Goal: Information Seeking & Learning: Learn about a topic

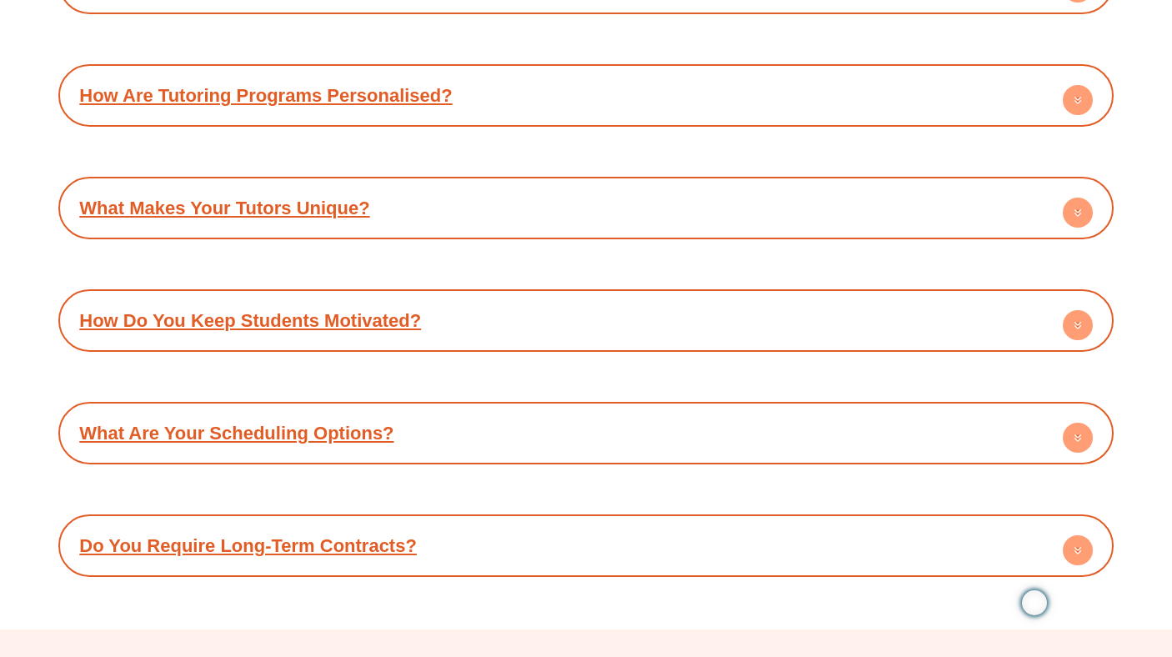
scroll to position [7761, 0]
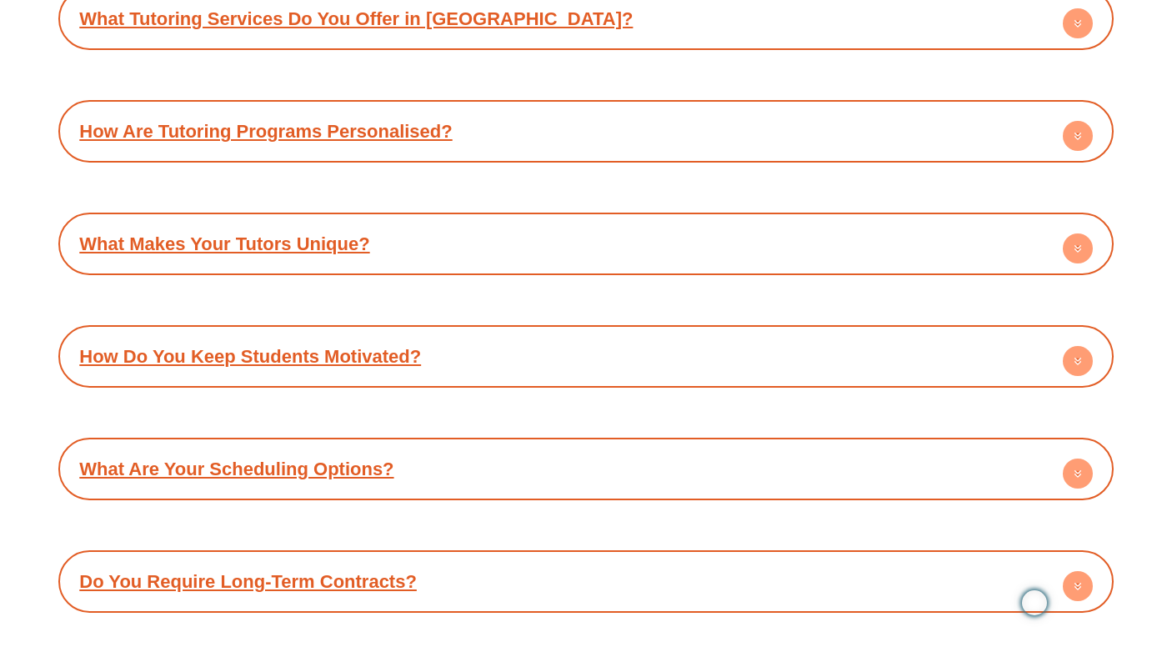
click at [731, 258] on div "What Tutoring Services Do You Offer in [GEOGRAPHIC_DATA]? A: Success Tutoring P…" at bounding box center [585, 299] width 1055 height 625
click at [735, 221] on div "What Makes Your Tutors Unique?" at bounding box center [586, 244] width 1038 height 46
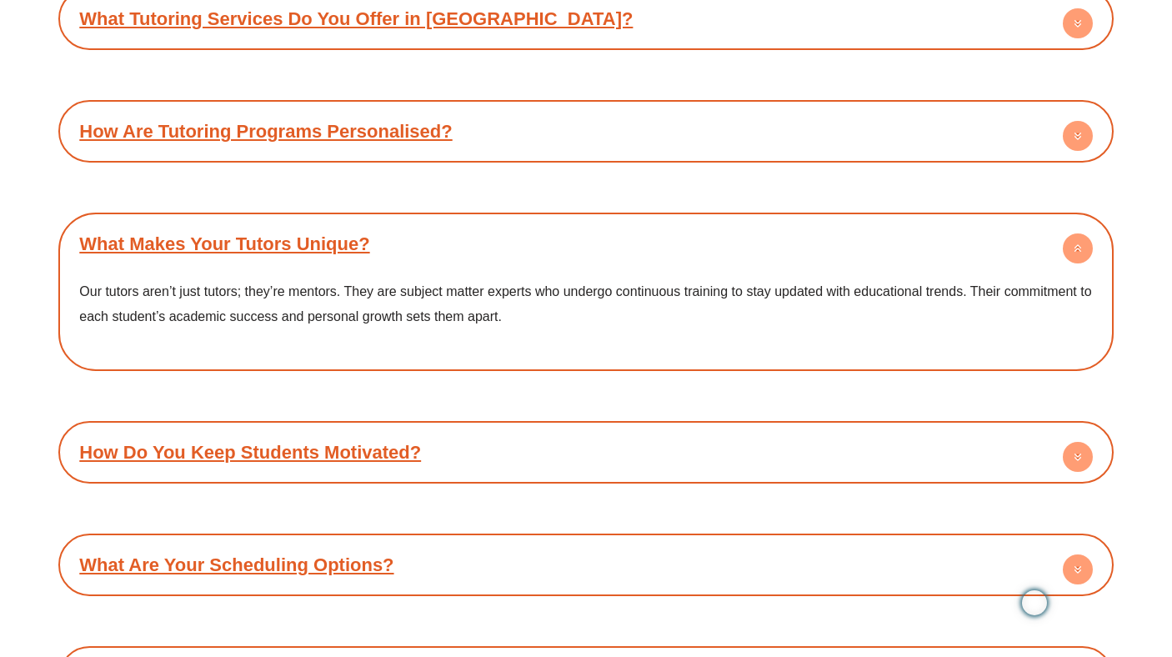
click at [735, 221] on div "What Makes Your Tutors Unique?" at bounding box center [586, 244] width 1038 height 46
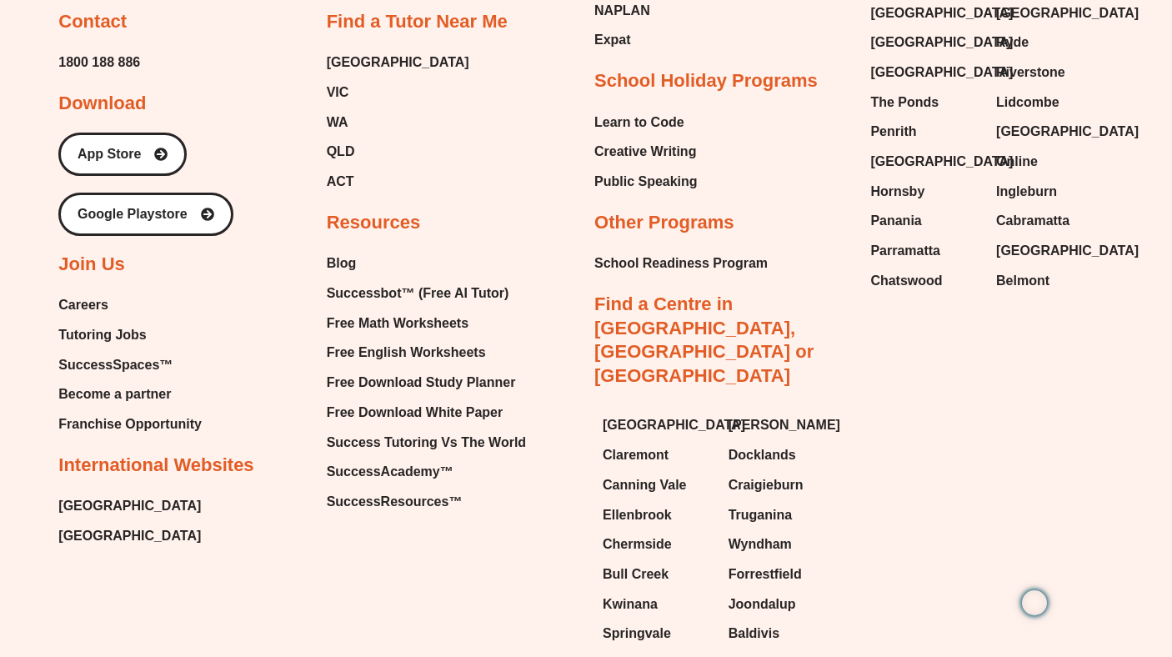
scroll to position [9050, 0]
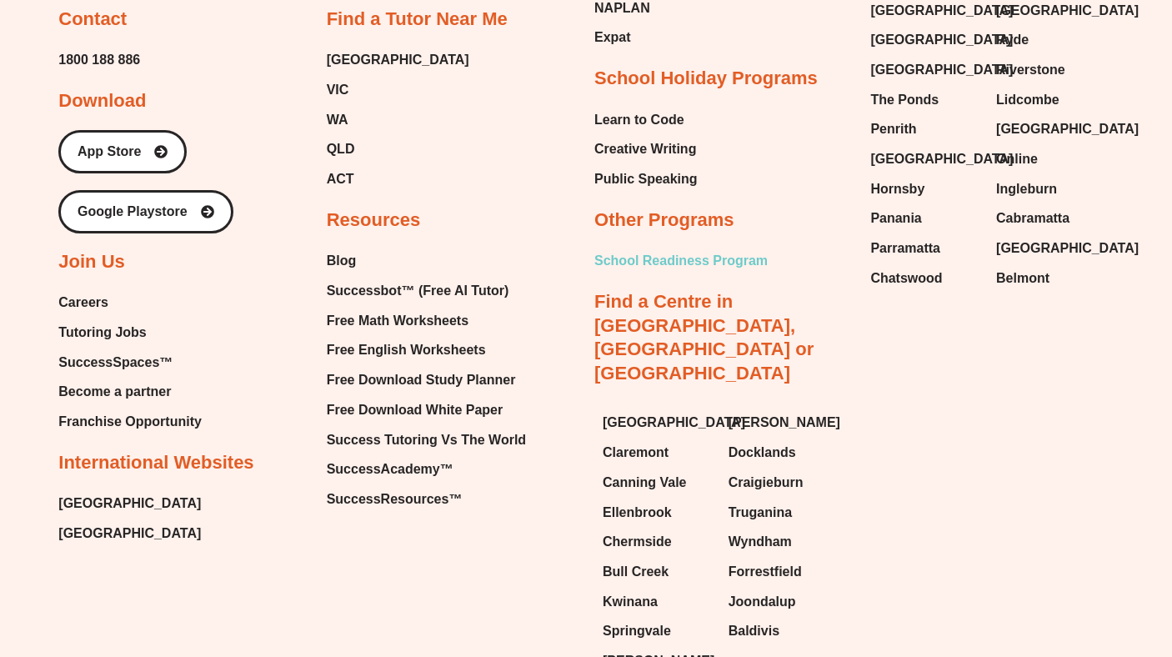
click at [654, 248] on span "School Readiness Program" at bounding box center [680, 260] width 173 height 25
